Goal: Task Accomplishment & Management: Manage account settings

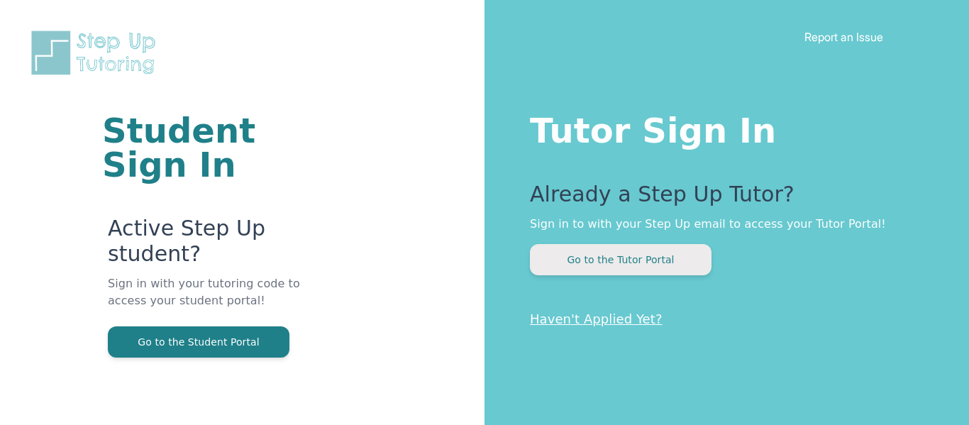
click at [620, 248] on button "Go to the Tutor Portal" at bounding box center [621, 259] width 182 height 31
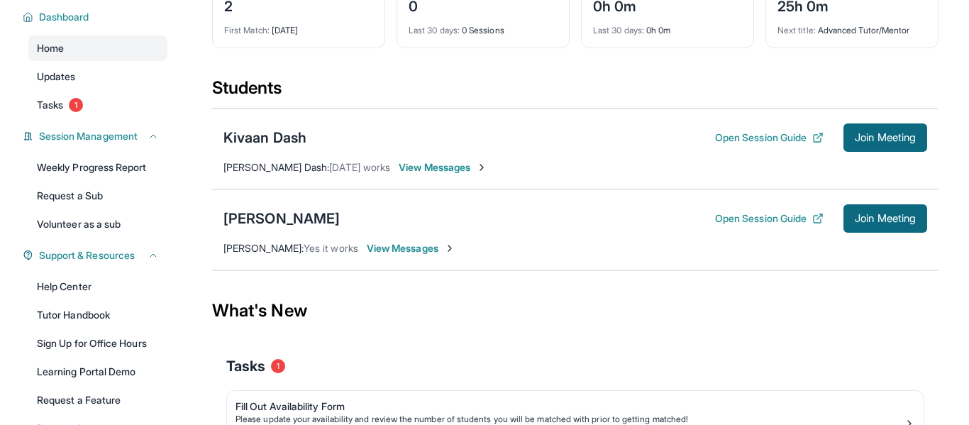
scroll to position [211, 0]
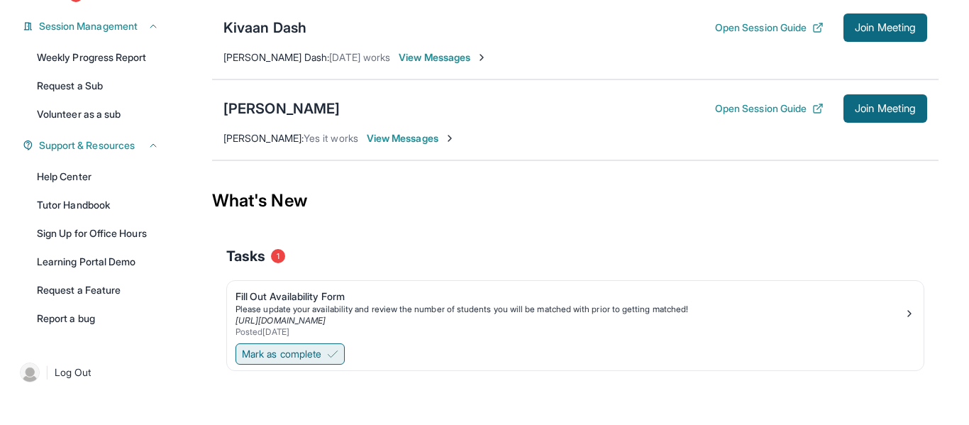
click at [301, 355] on span "Mark as complete" at bounding box center [281, 354] width 79 height 14
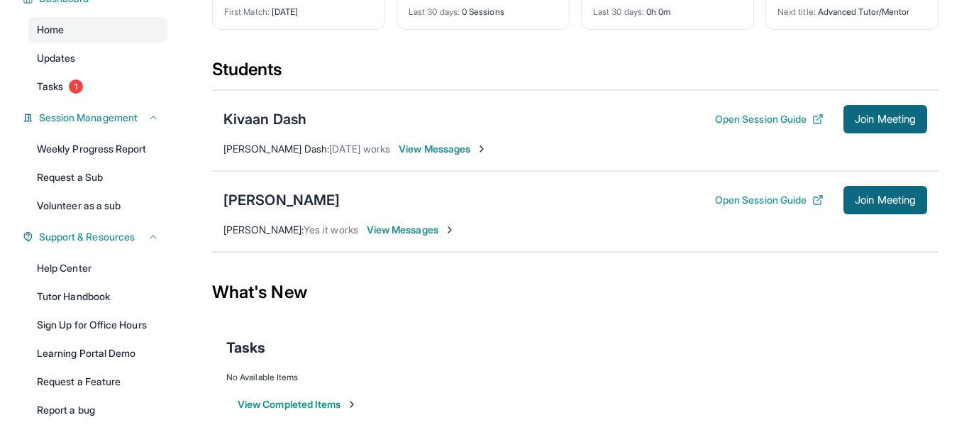
scroll to position [127, 0]
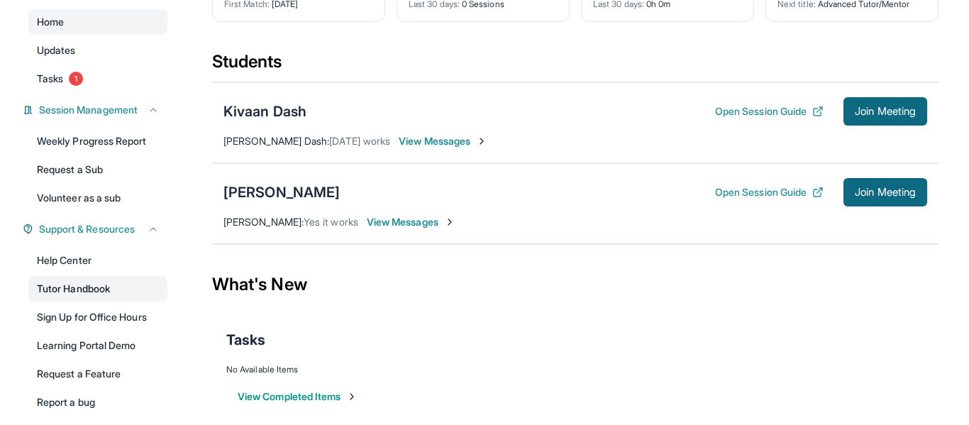
click at [146, 289] on link "Tutor Handbook" at bounding box center [97, 289] width 139 height 26
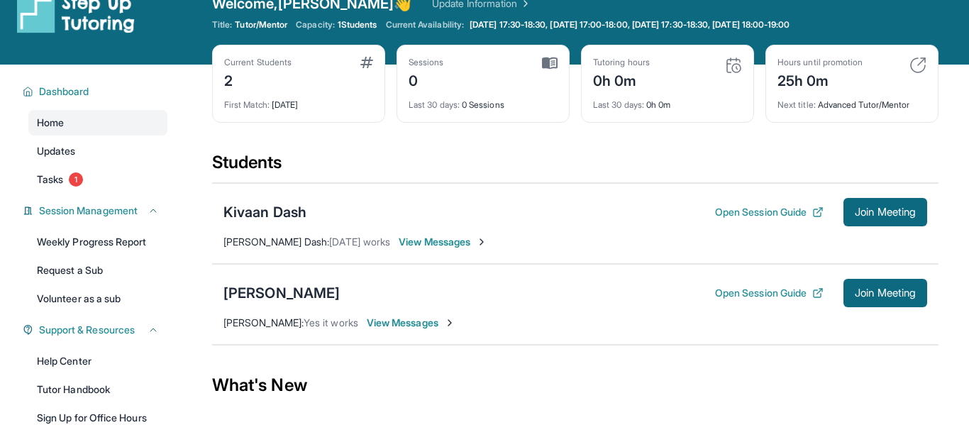
scroll to position [26, 0]
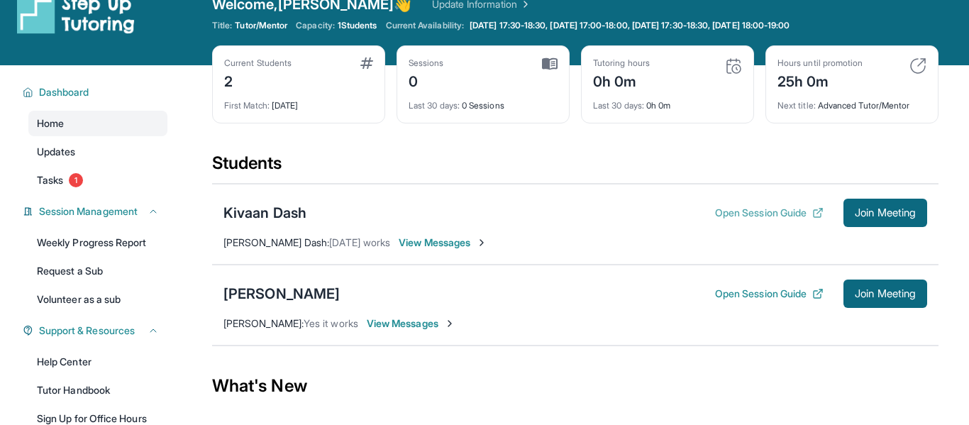
click at [802, 213] on button "Open Session Guide" at bounding box center [769, 213] width 108 height 14
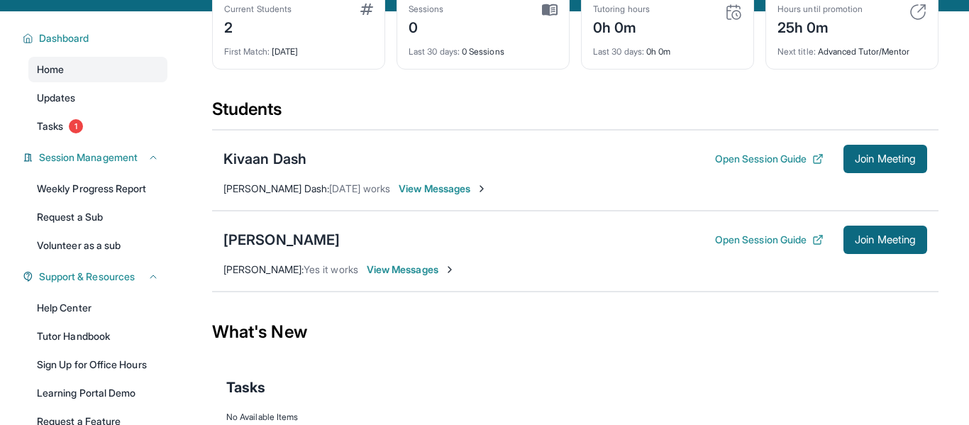
scroll to position [82, 0]
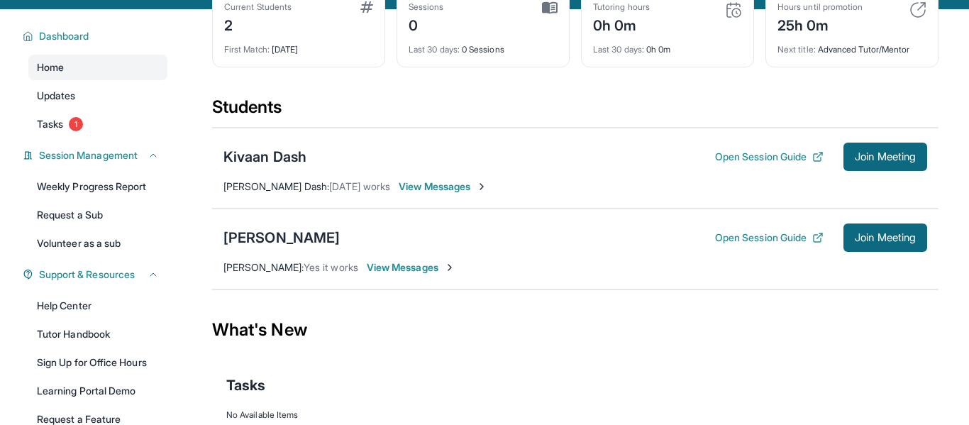
click at [420, 267] on span "View Messages" at bounding box center [411, 267] width 89 height 14
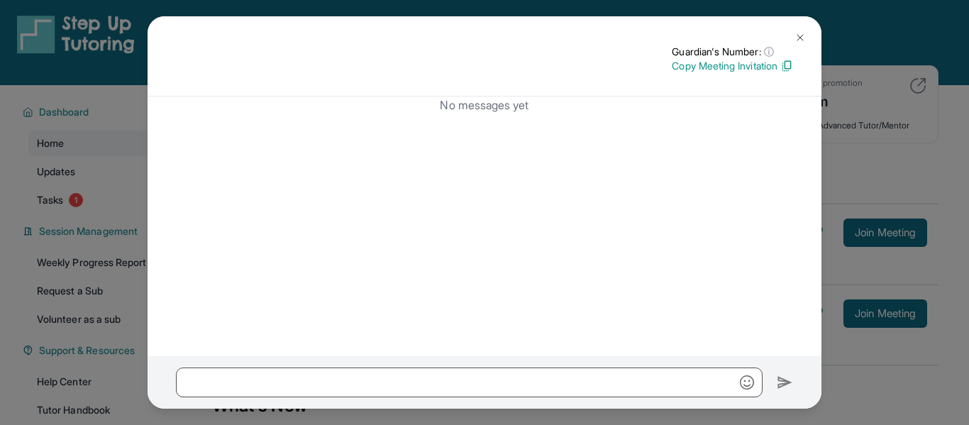
scroll to position [0, 0]
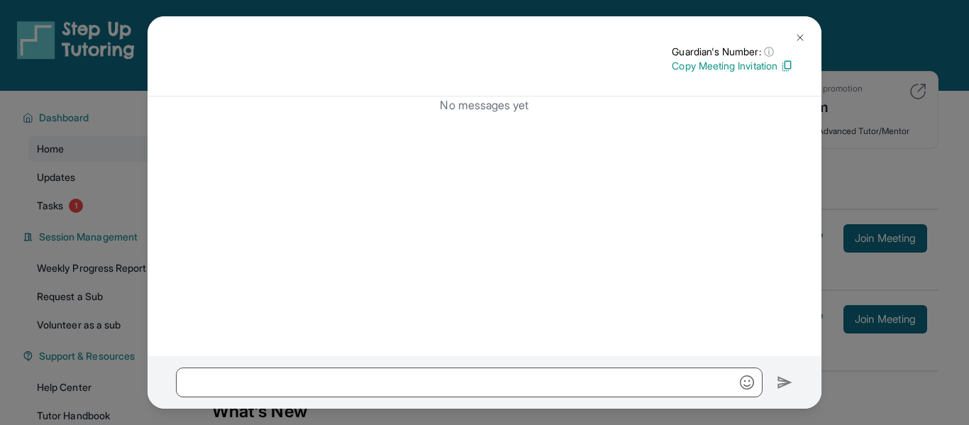
click at [800, 37] on img at bounding box center [799, 37] width 11 height 11
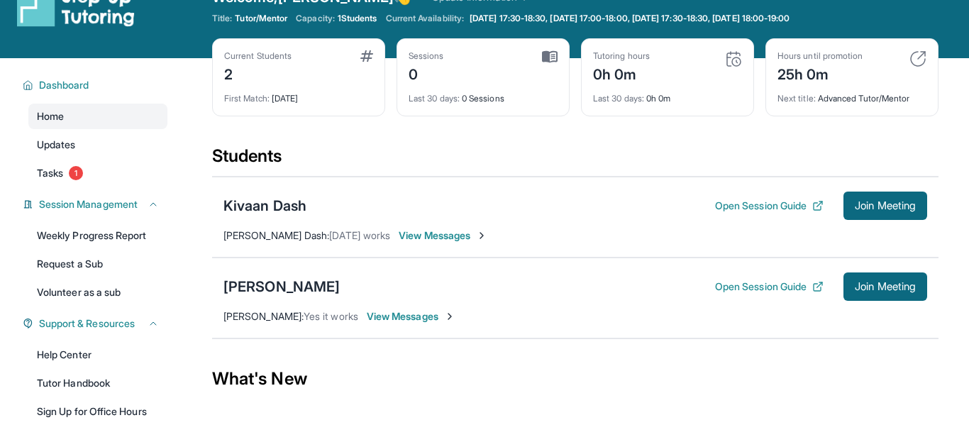
scroll to position [35, 0]
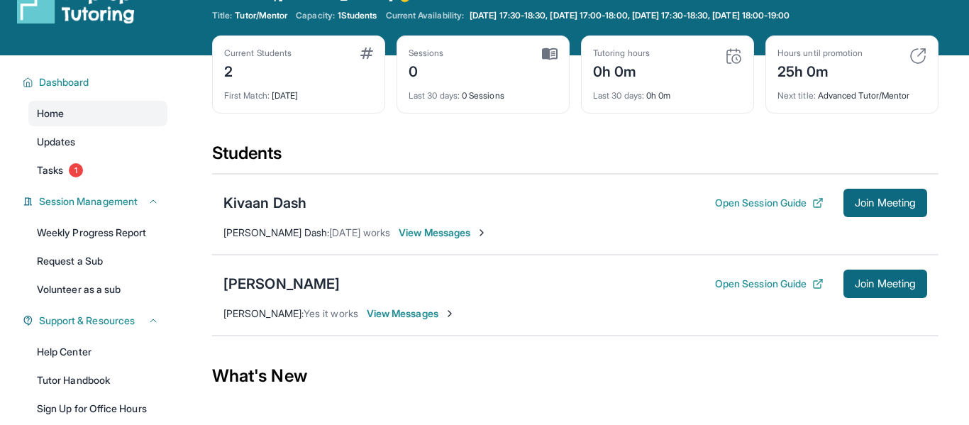
click at [426, 235] on span "View Messages" at bounding box center [442, 232] width 89 height 14
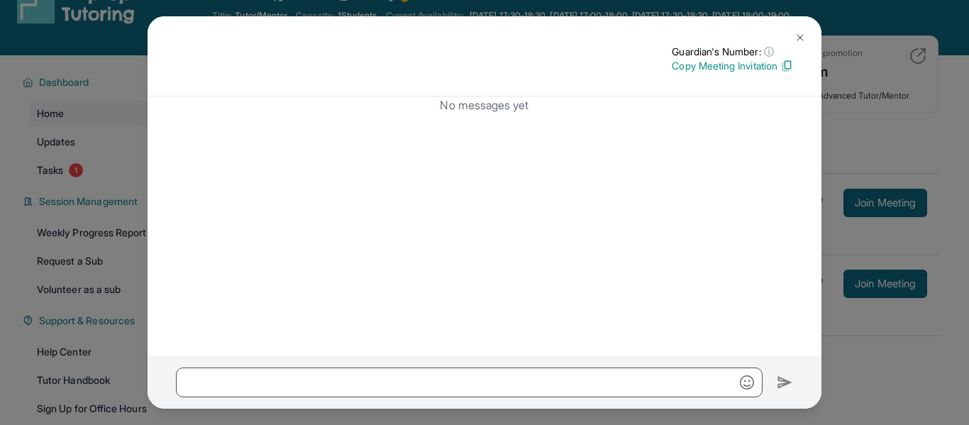
click at [794, 39] on img at bounding box center [799, 37] width 11 height 11
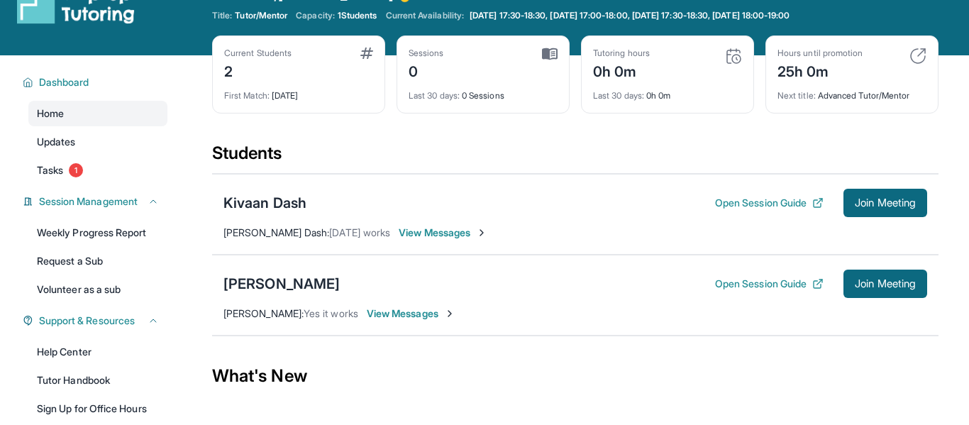
click at [398, 229] on span "View Messages" at bounding box center [442, 232] width 89 height 14
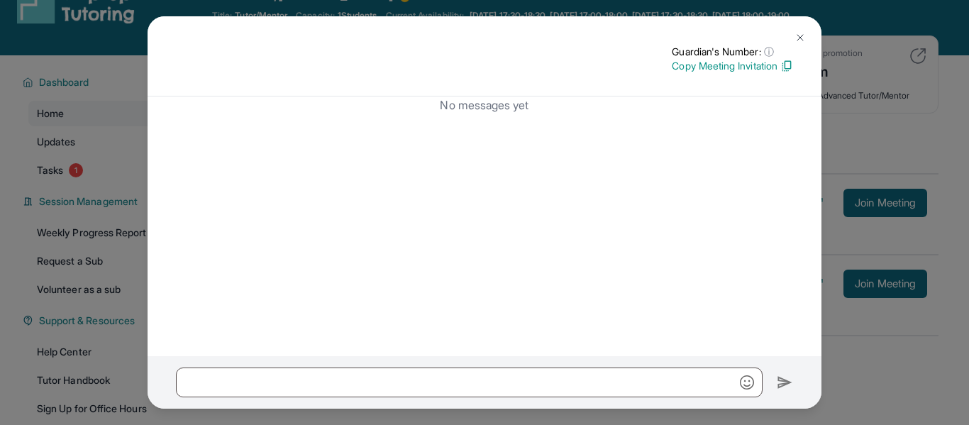
scroll to position [0, 0]
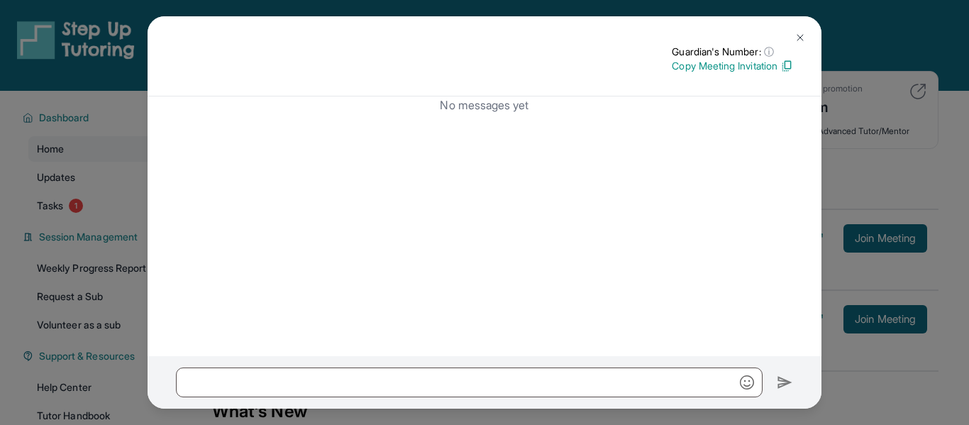
click at [803, 35] on img at bounding box center [799, 37] width 11 height 11
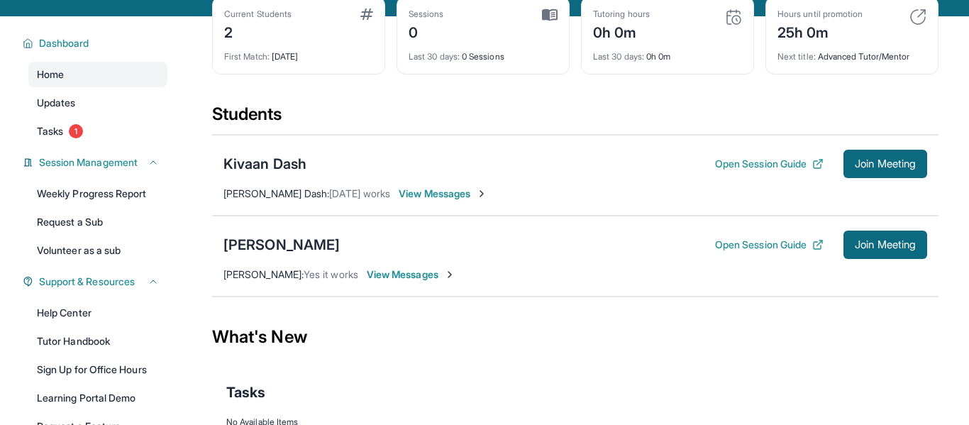
scroll to position [77, 0]
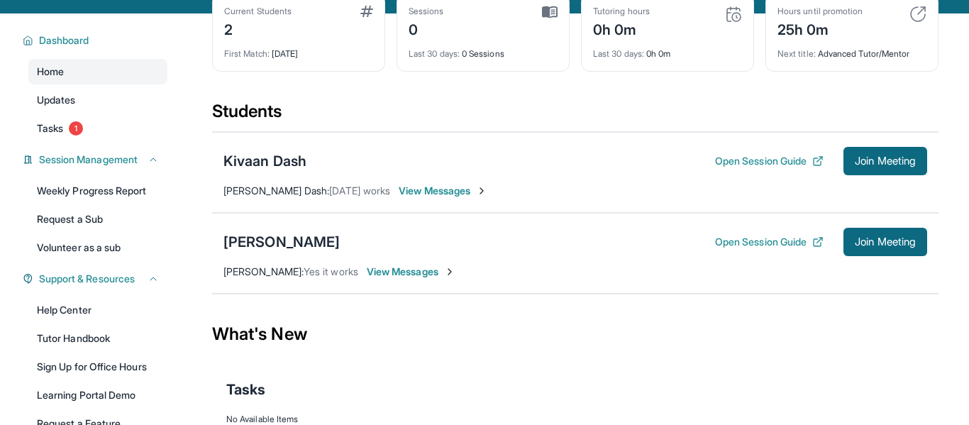
click at [376, 274] on span "View Messages" at bounding box center [411, 271] width 89 height 14
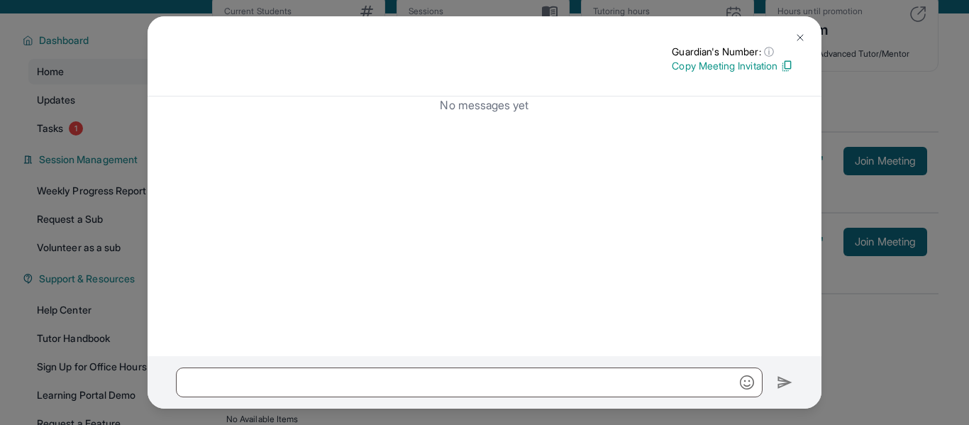
click at [805, 39] on button at bounding box center [800, 37] width 28 height 28
